Goal: Browse casually

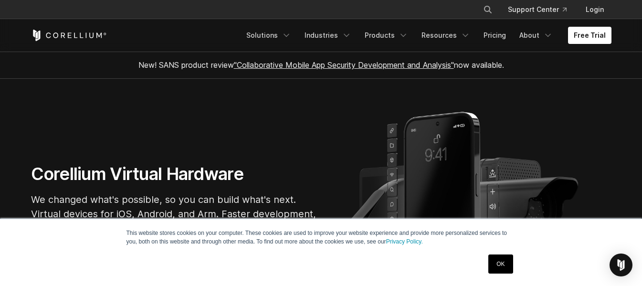
click at [503, 268] on link "OK" at bounding box center [501, 264] width 24 height 19
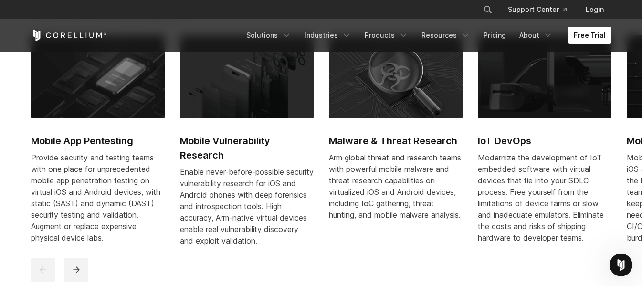
scroll to position [430, 0]
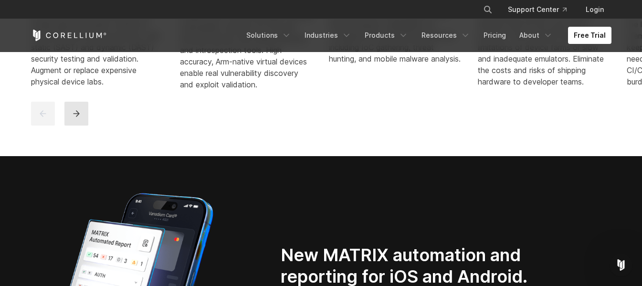
click at [79, 126] on button "next" at bounding box center [76, 114] width 24 height 24
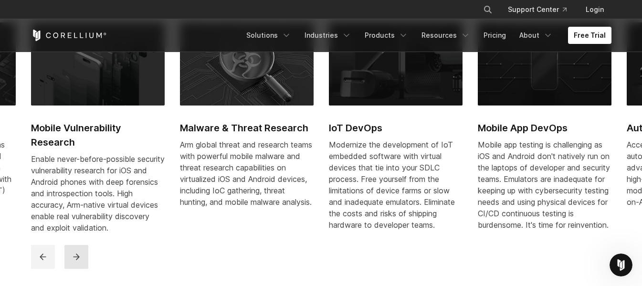
click at [75, 261] on icon "next" at bounding box center [77, 257] width 10 height 10
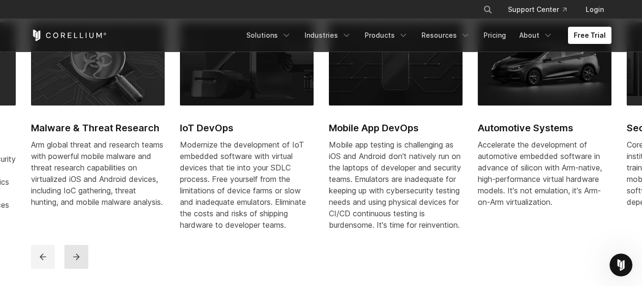
click at [75, 261] on icon "next" at bounding box center [77, 257] width 10 height 10
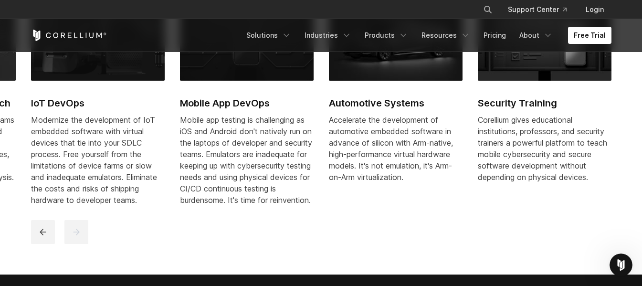
scroll to position [478, 0]
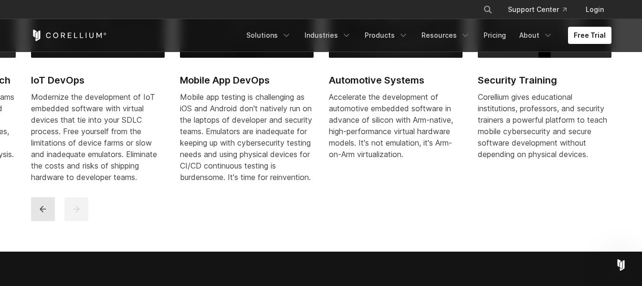
click at [40, 212] on button "previous" at bounding box center [43, 209] width 24 height 24
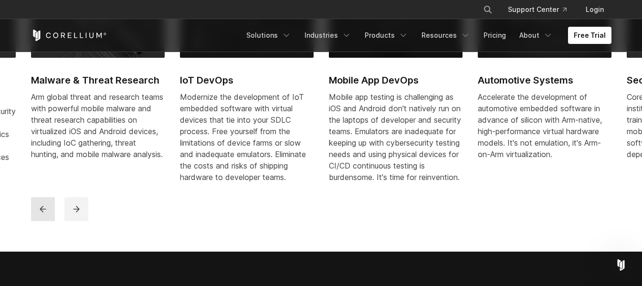
click at [40, 212] on button "previous" at bounding box center [43, 209] width 24 height 24
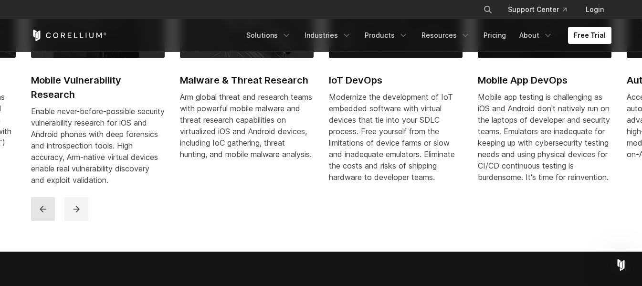
click at [40, 212] on button "previous" at bounding box center [43, 209] width 24 height 24
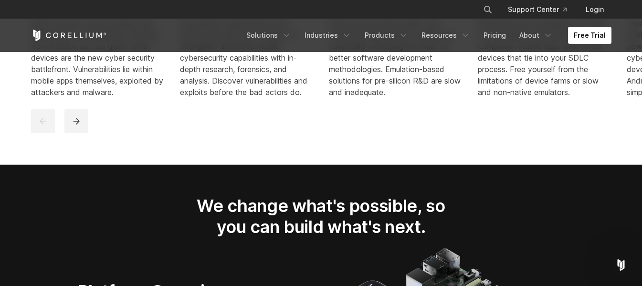
scroll to position [1290, 0]
